Goal: Go to known website: Go to known website

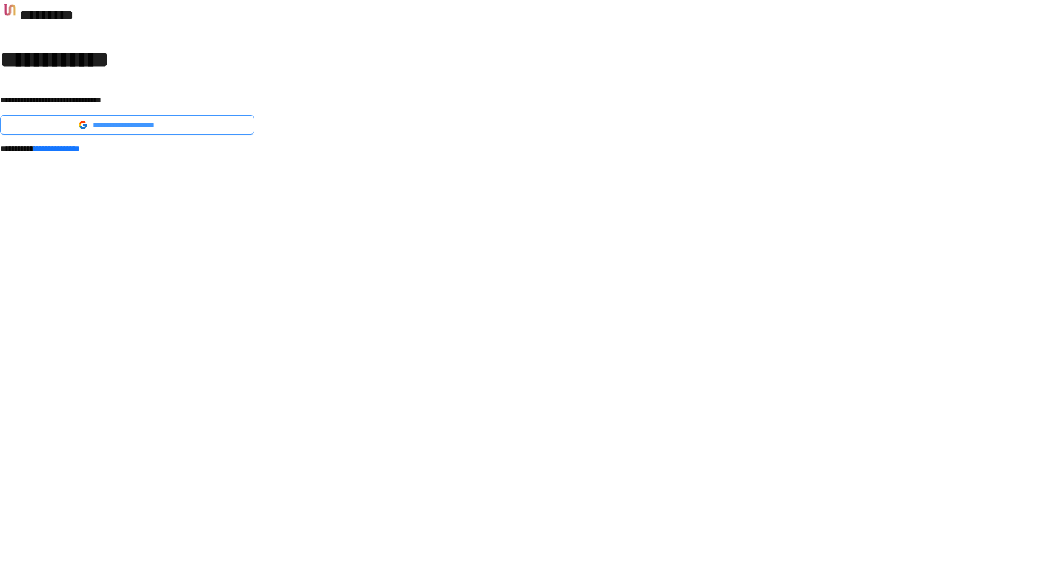
click at [177, 131] on span "**********" at bounding box center [135, 124] width 84 height 13
